Goal: Task Accomplishment & Management: Manage account settings

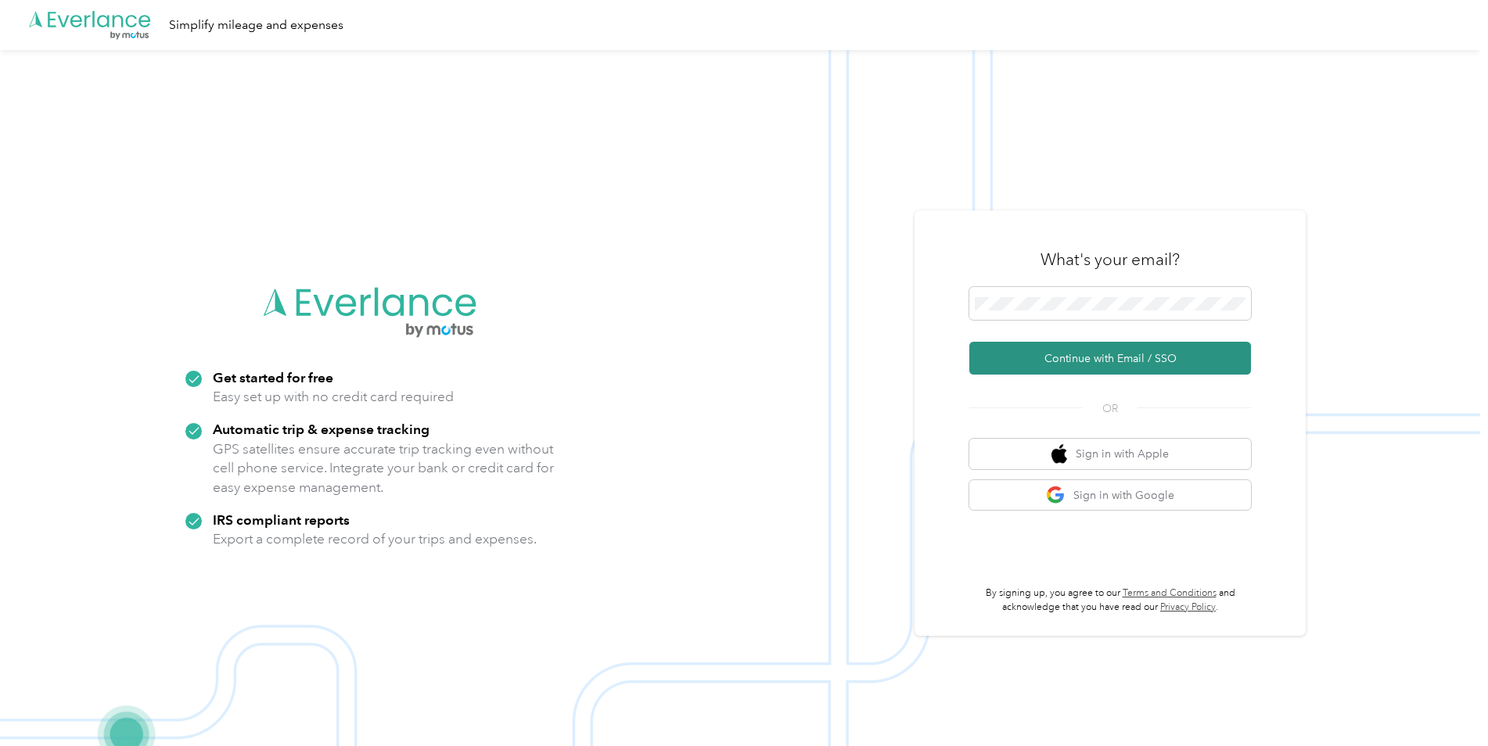
click at [1087, 359] on button "Continue with Email / SSO" at bounding box center [1110, 358] width 282 height 33
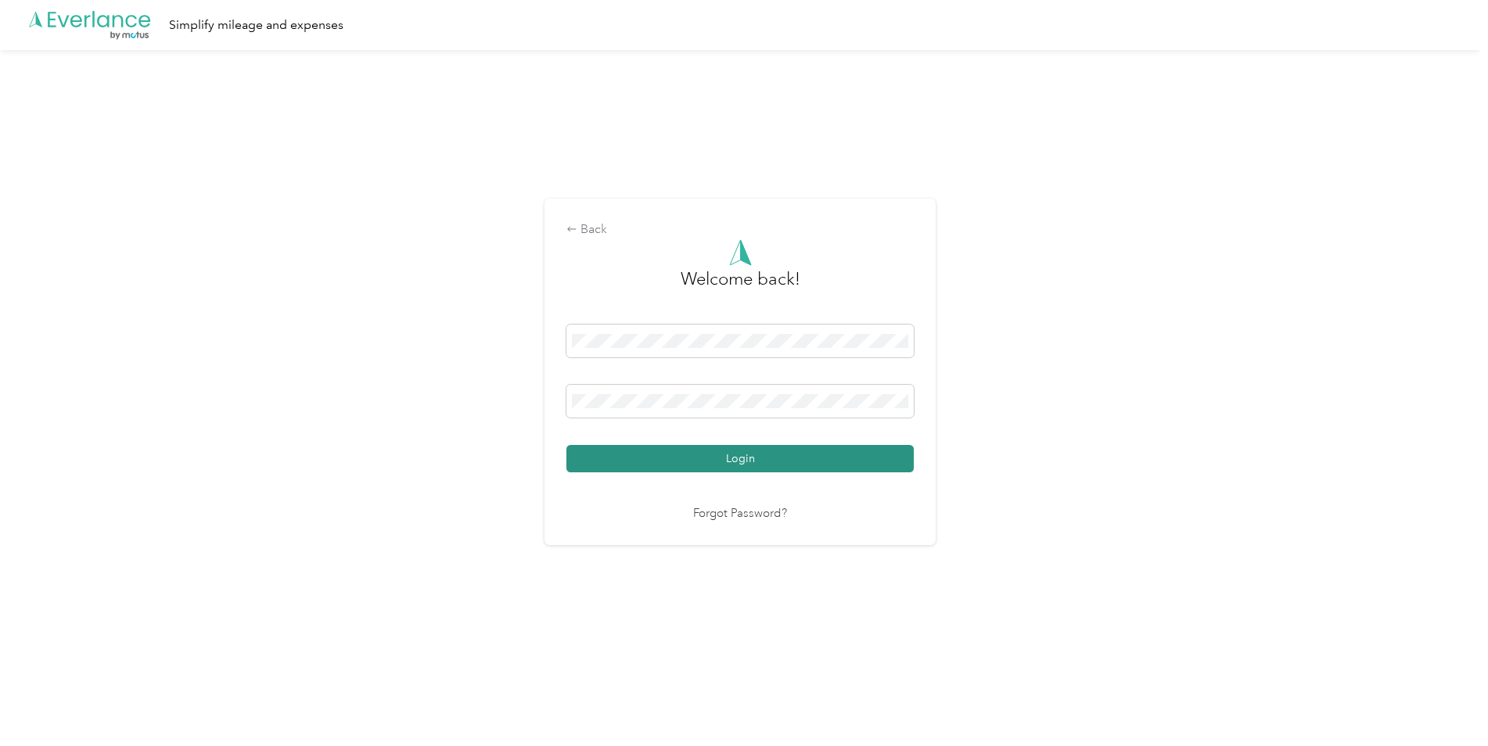
click at [666, 450] on button "Login" at bounding box center [739, 458] width 347 height 27
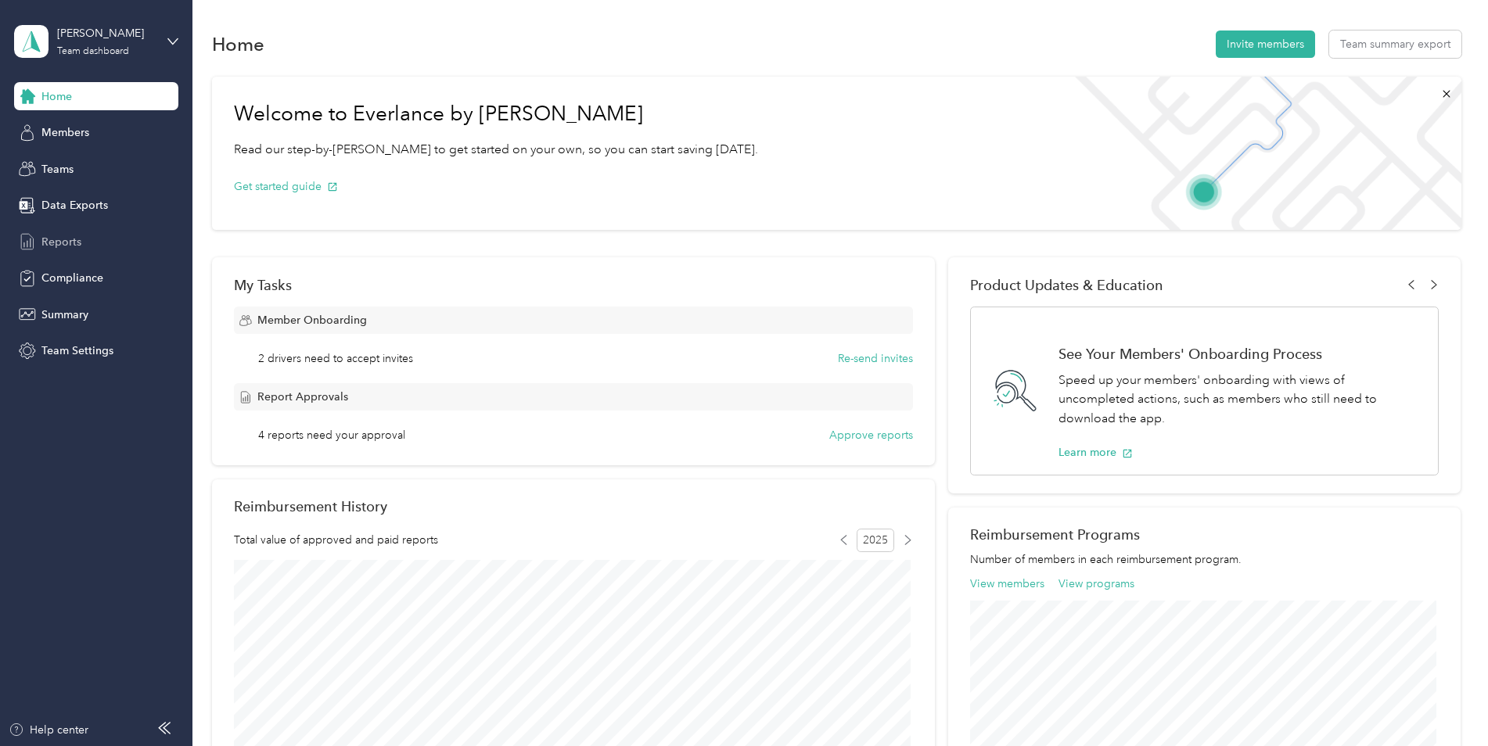
click at [53, 244] on span "Reports" at bounding box center [61, 242] width 40 height 16
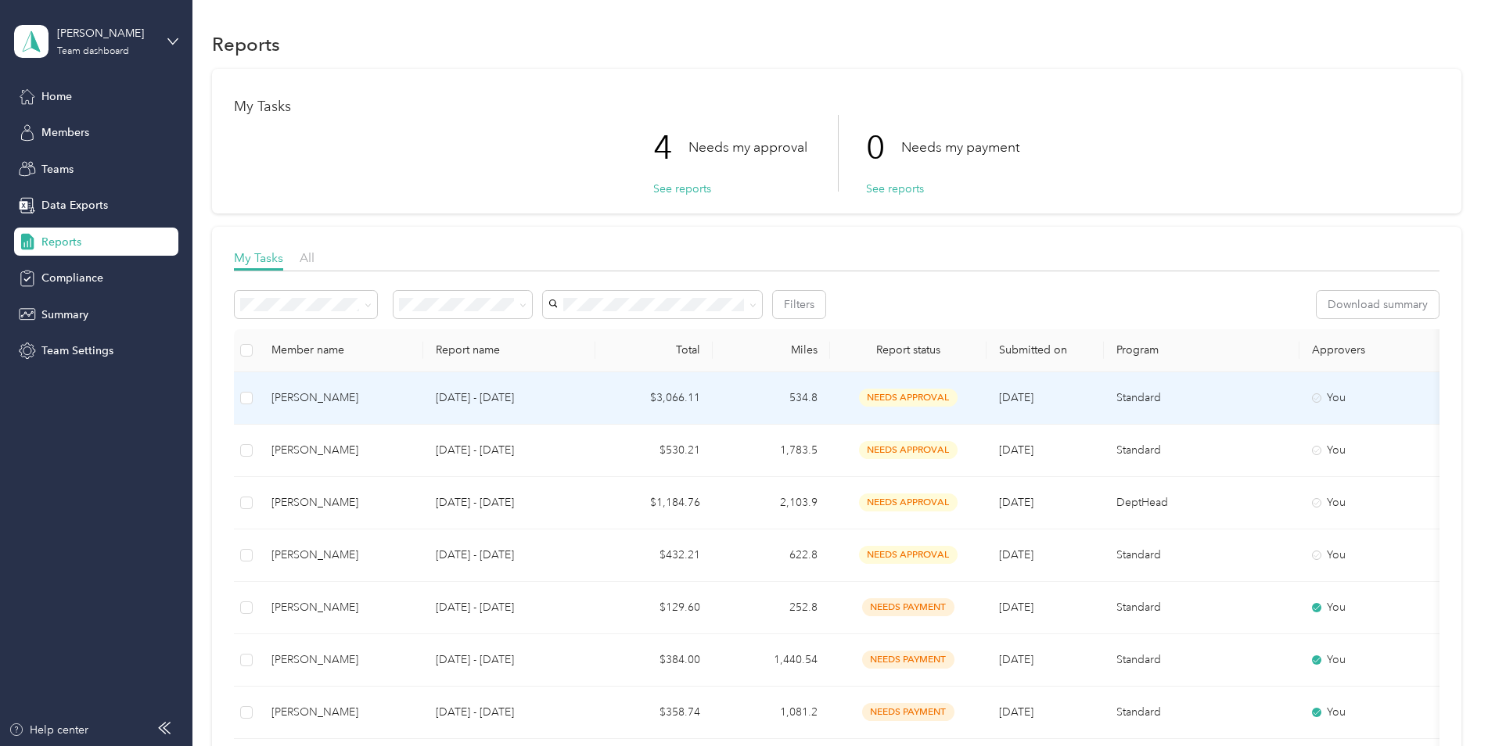
click at [919, 393] on span "needs approval" at bounding box center [908, 398] width 99 height 18
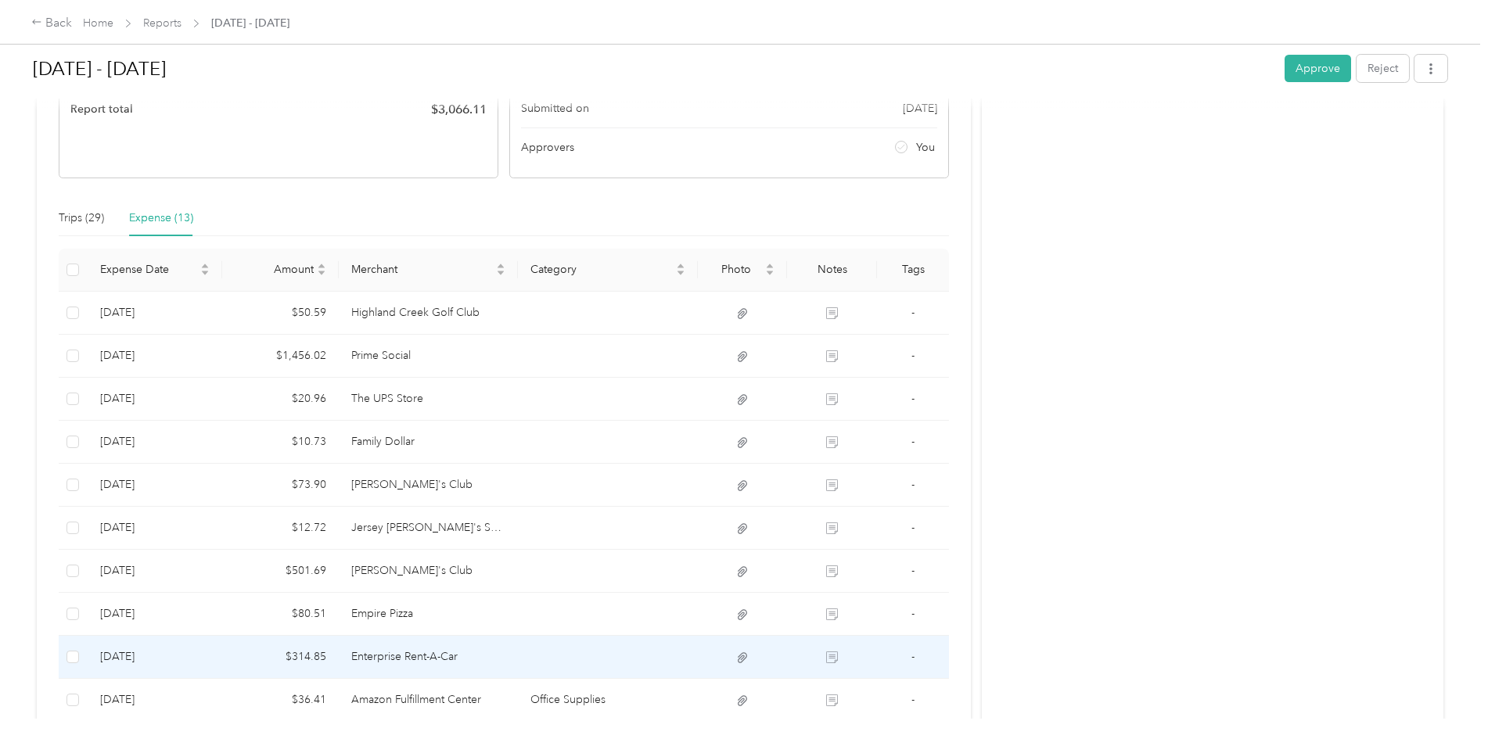
scroll to position [254, 0]
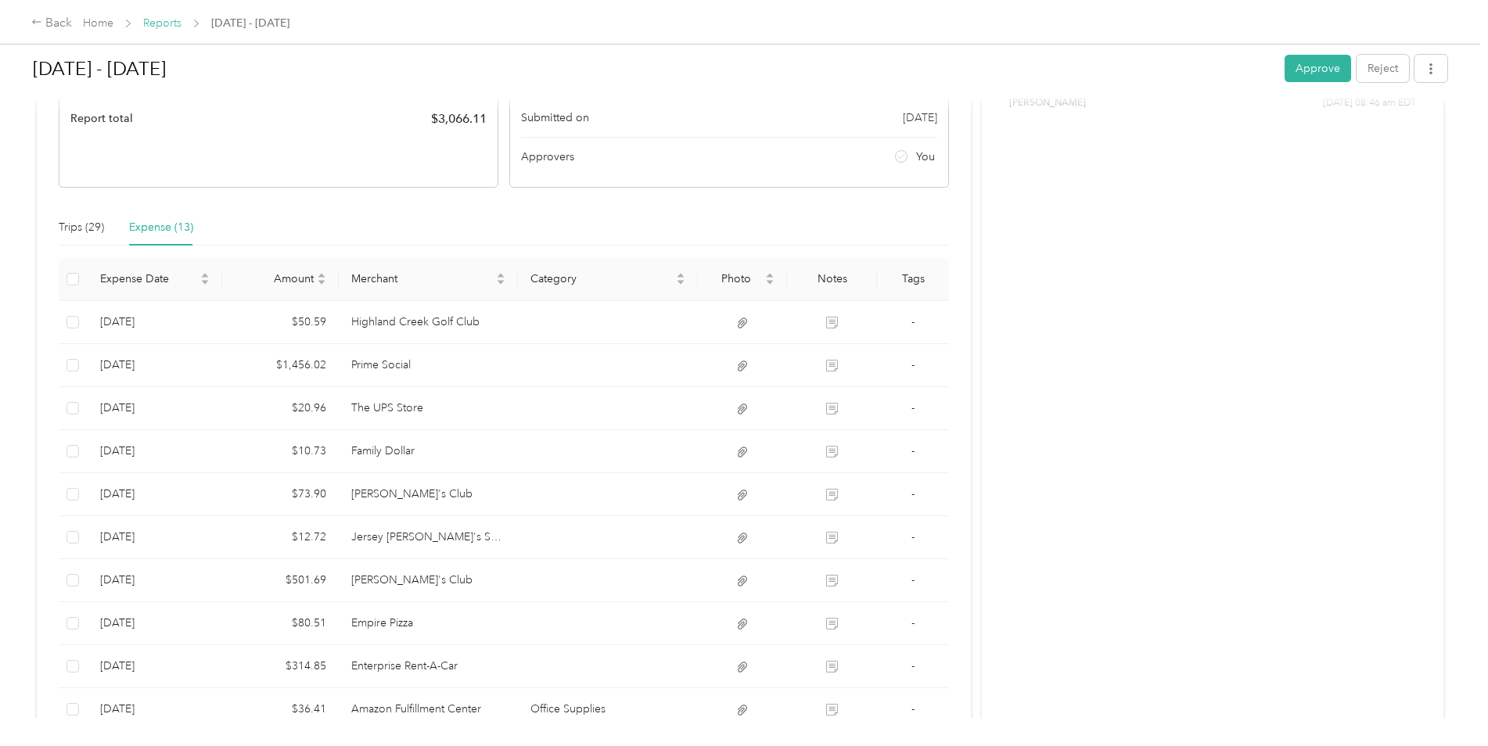
click at [169, 25] on link "Reports" at bounding box center [162, 22] width 38 height 13
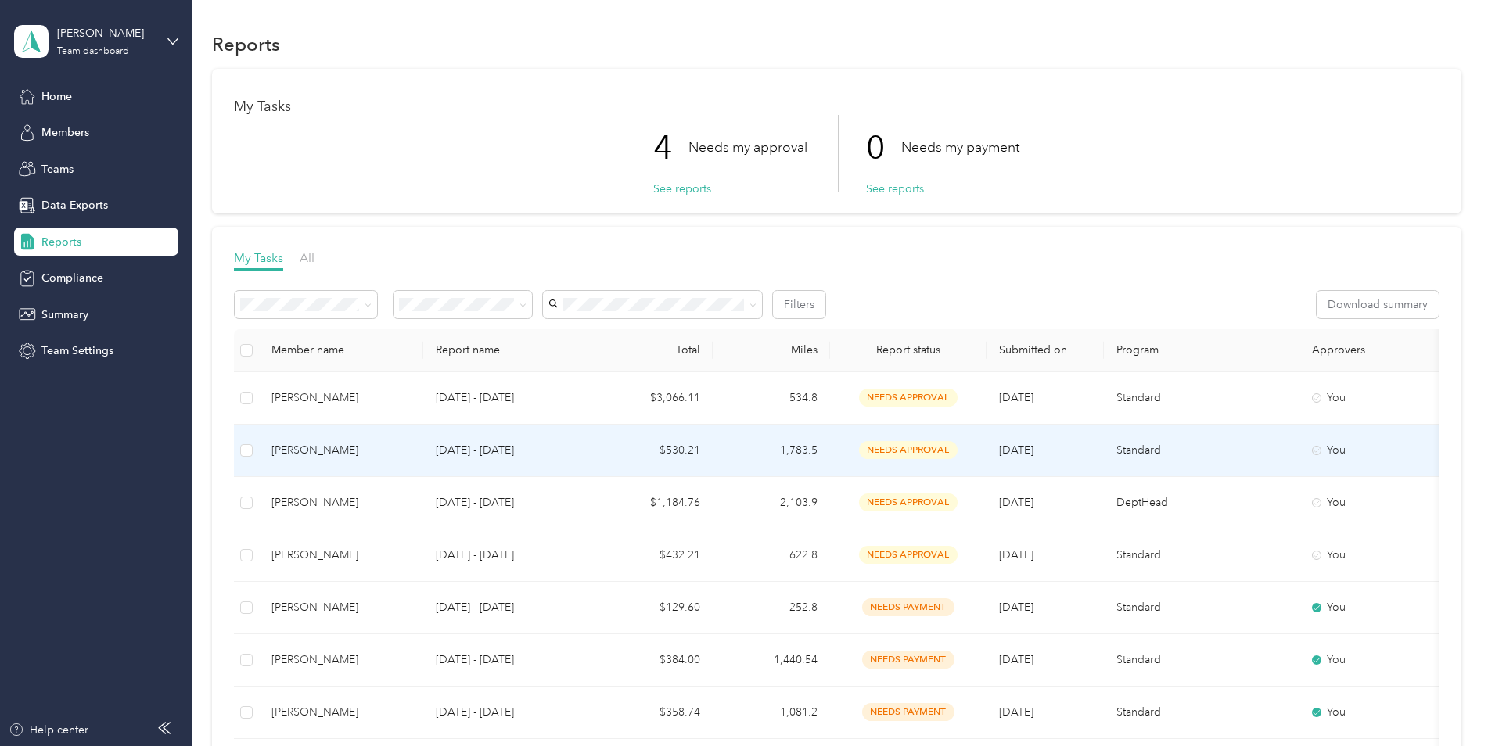
click at [880, 451] on span "needs approval" at bounding box center [908, 450] width 99 height 18
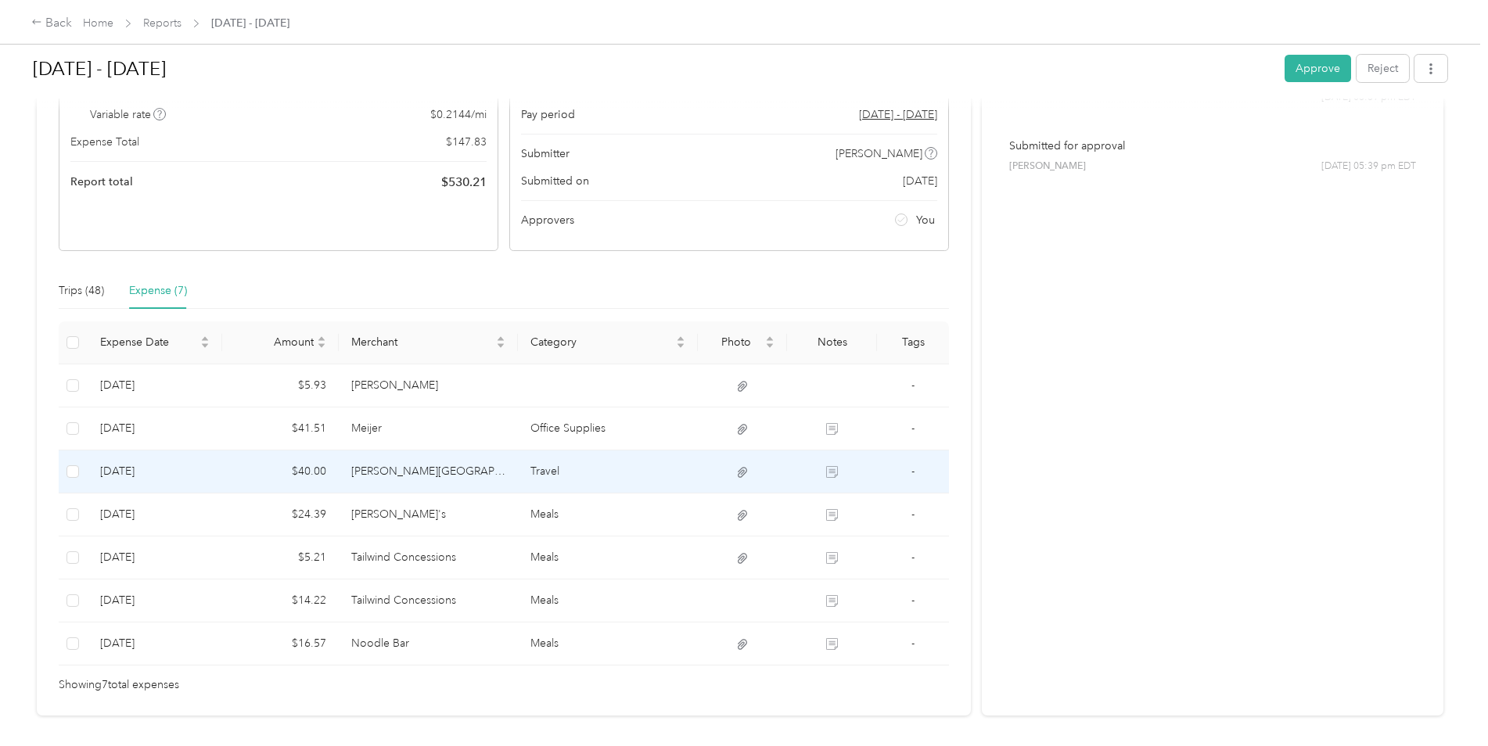
scroll to position [196, 0]
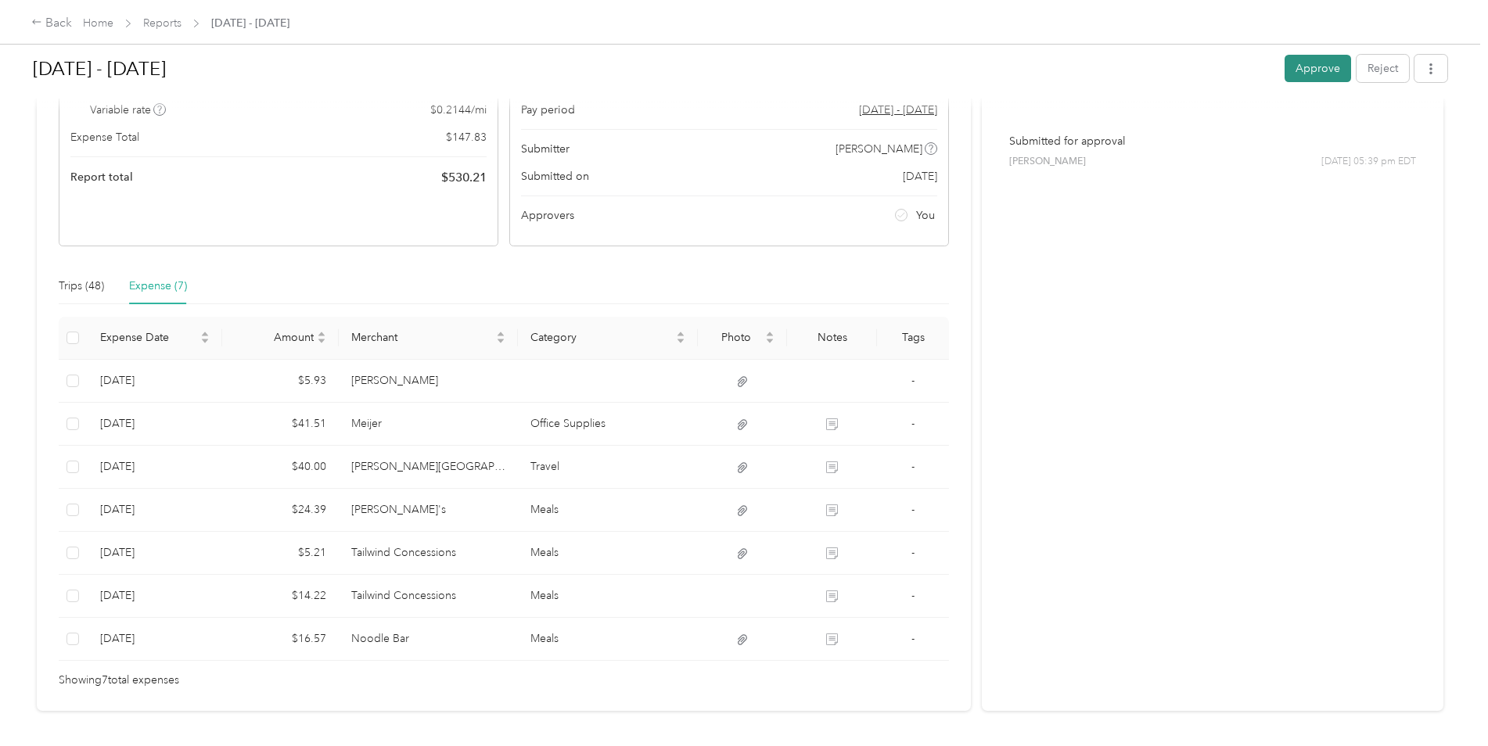
click at [1318, 70] on button "Approve" at bounding box center [1317, 68] width 66 height 27
click at [167, 24] on link "Reports" at bounding box center [162, 22] width 38 height 13
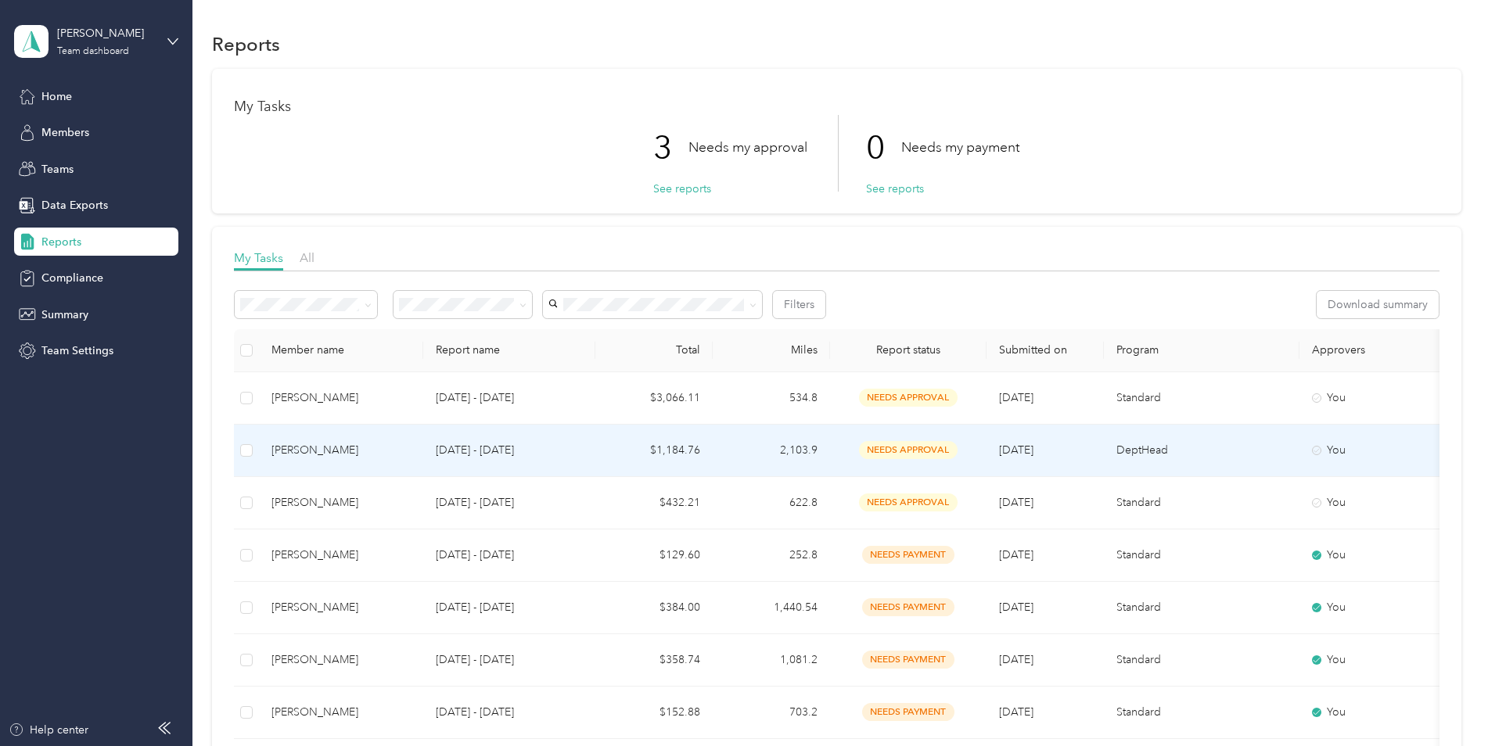
click at [934, 452] on span "needs approval" at bounding box center [908, 450] width 99 height 18
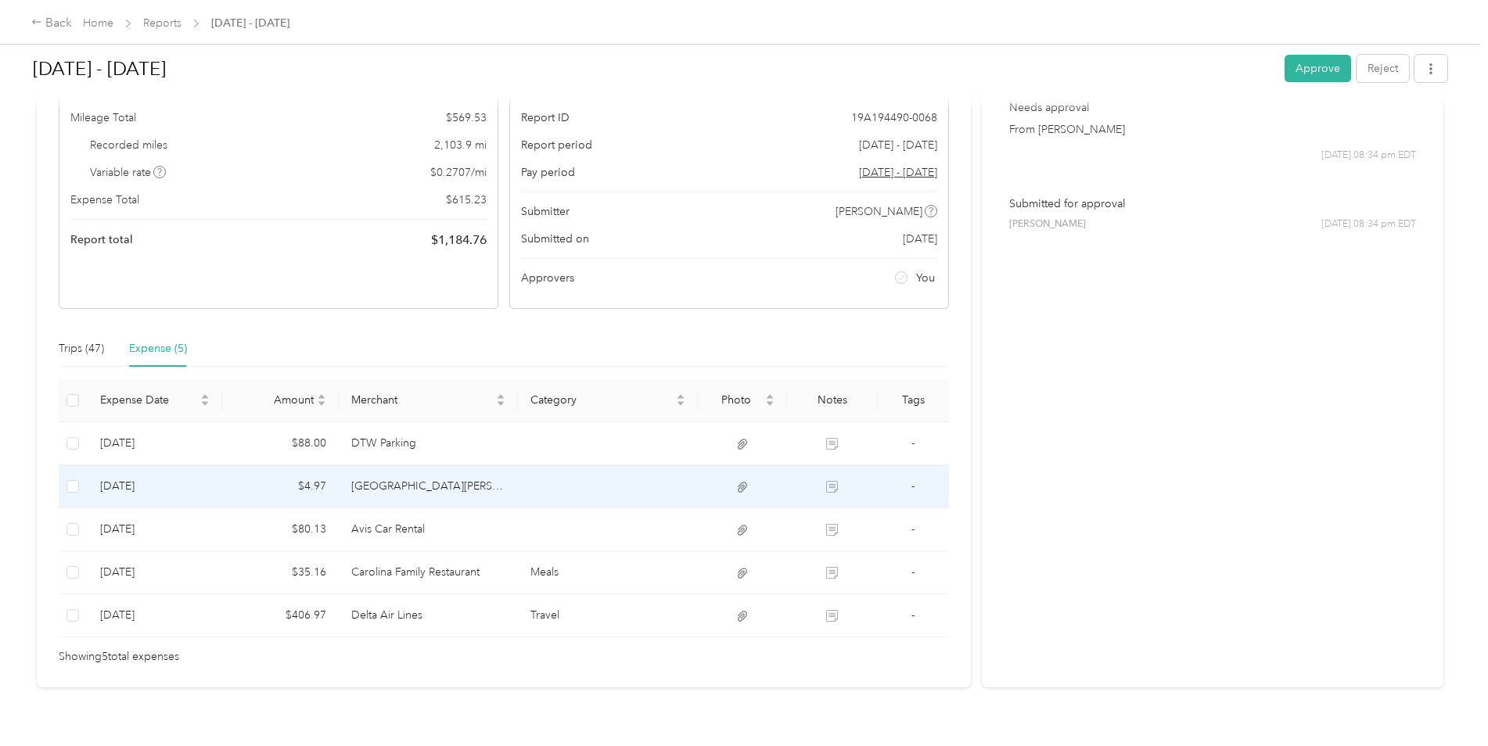
scroll to position [137, 0]
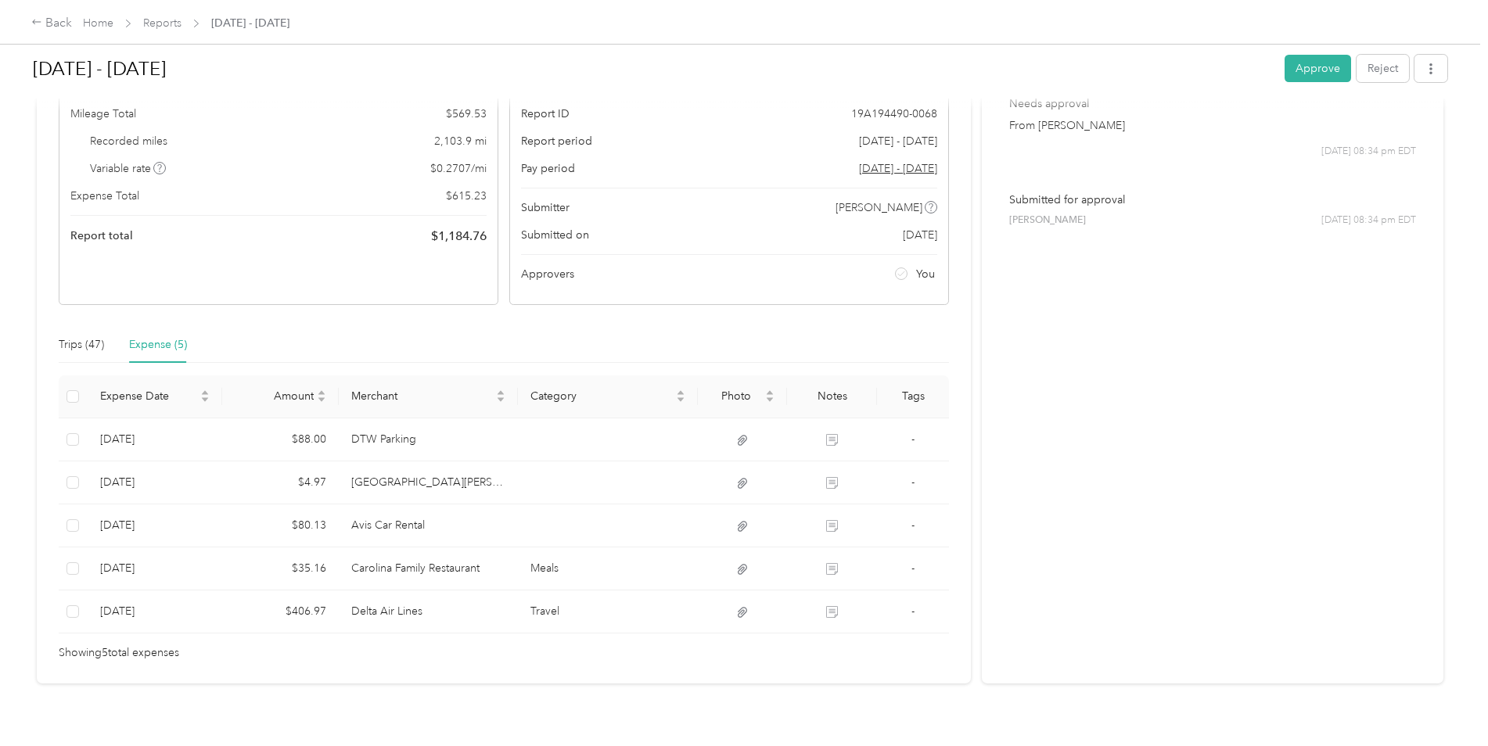
click at [1299, 66] on button "Approve" at bounding box center [1317, 68] width 66 height 27
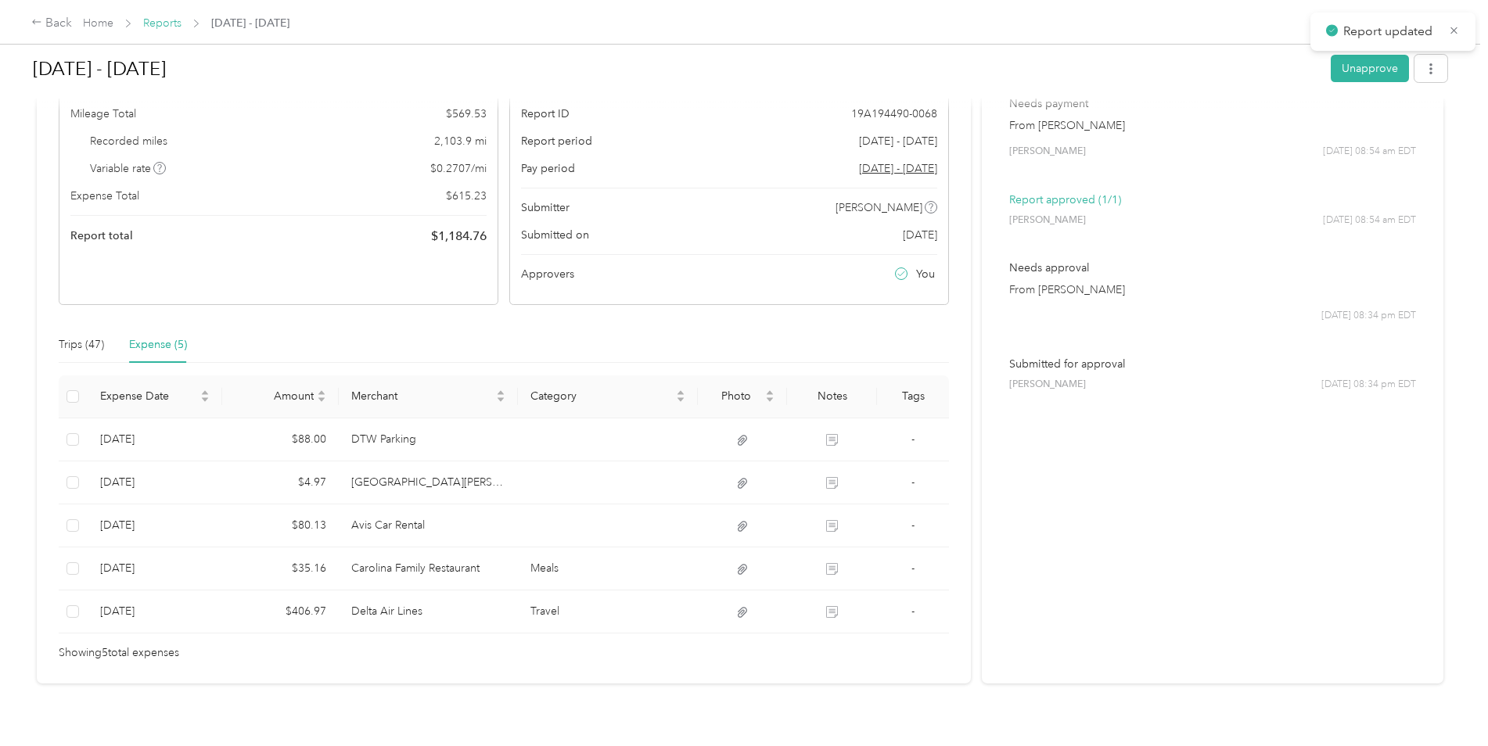
click at [157, 23] on link "Reports" at bounding box center [162, 22] width 38 height 13
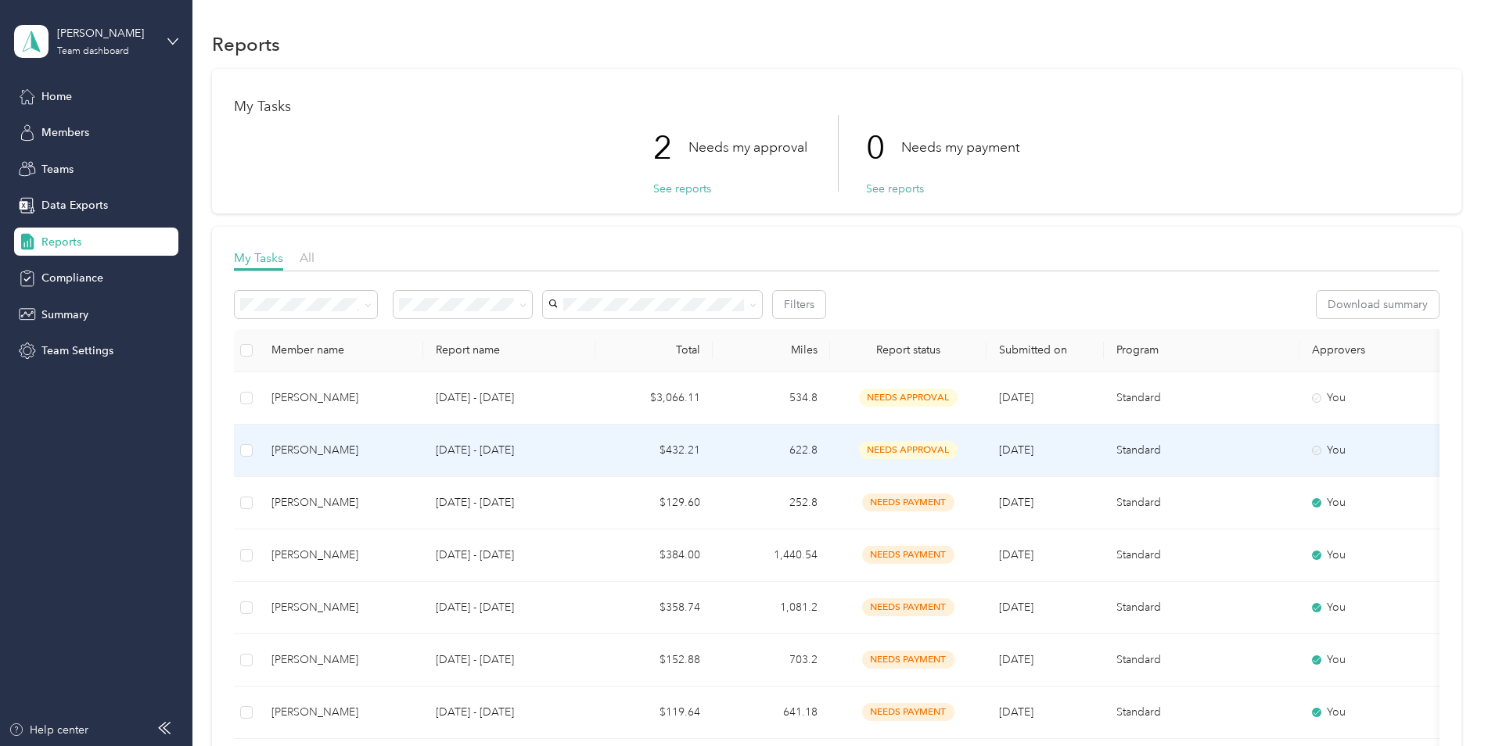
click at [922, 452] on span "needs approval" at bounding box center [908, 450] width 99 height 18
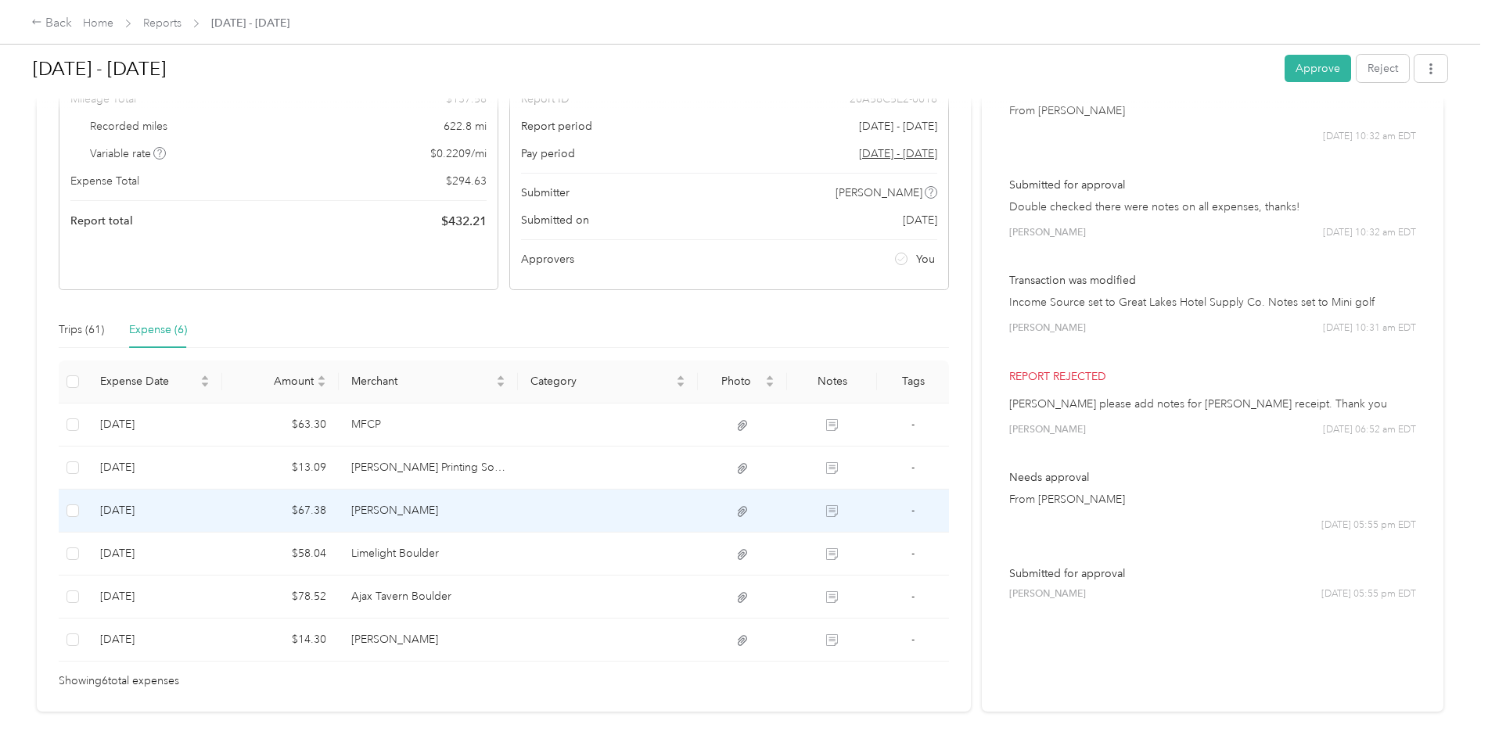
scroll to position [156, 0]
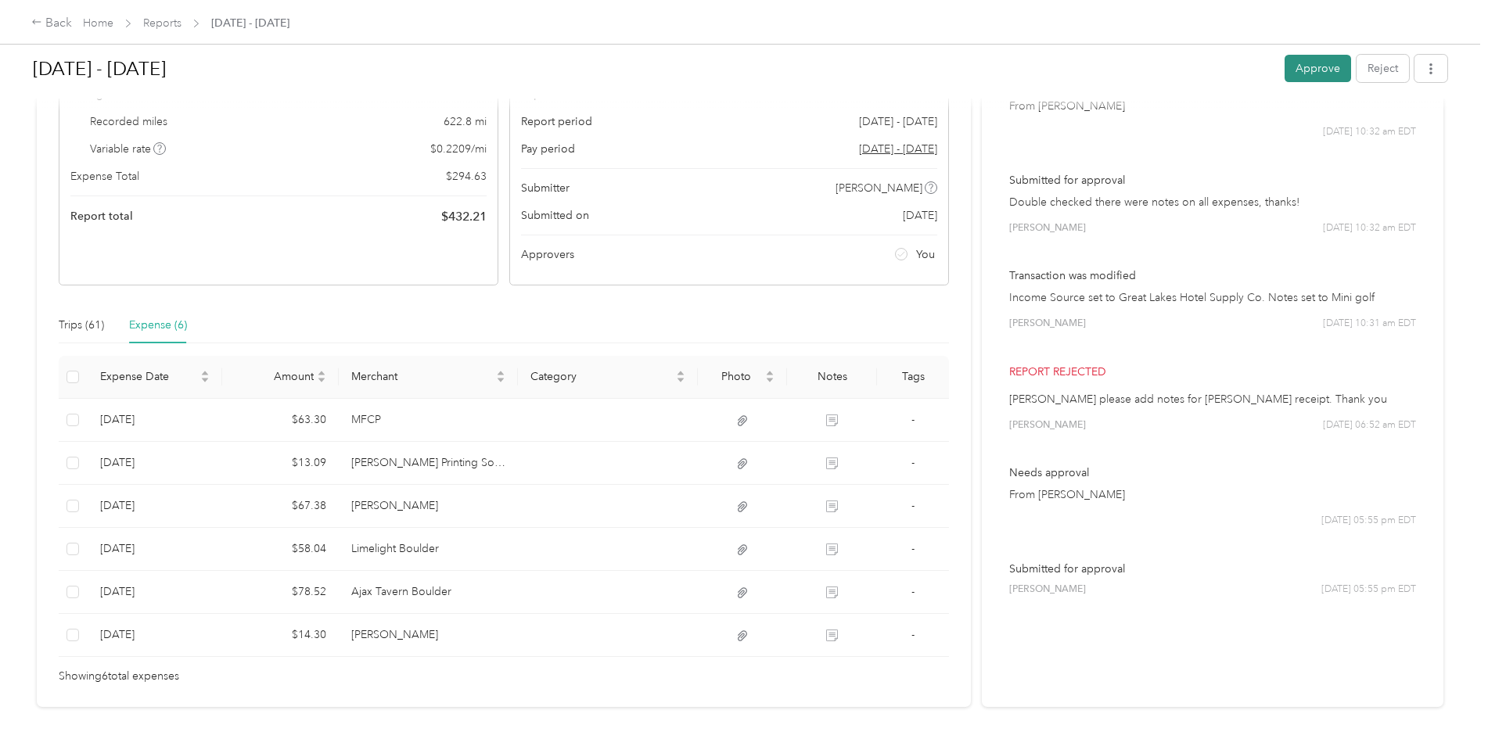
click at [1293, 64] on button "Approve" at bounding box center [1317, 68] width 66 height 27
